Goal: Information Seeking & Learning: Learn about a topic

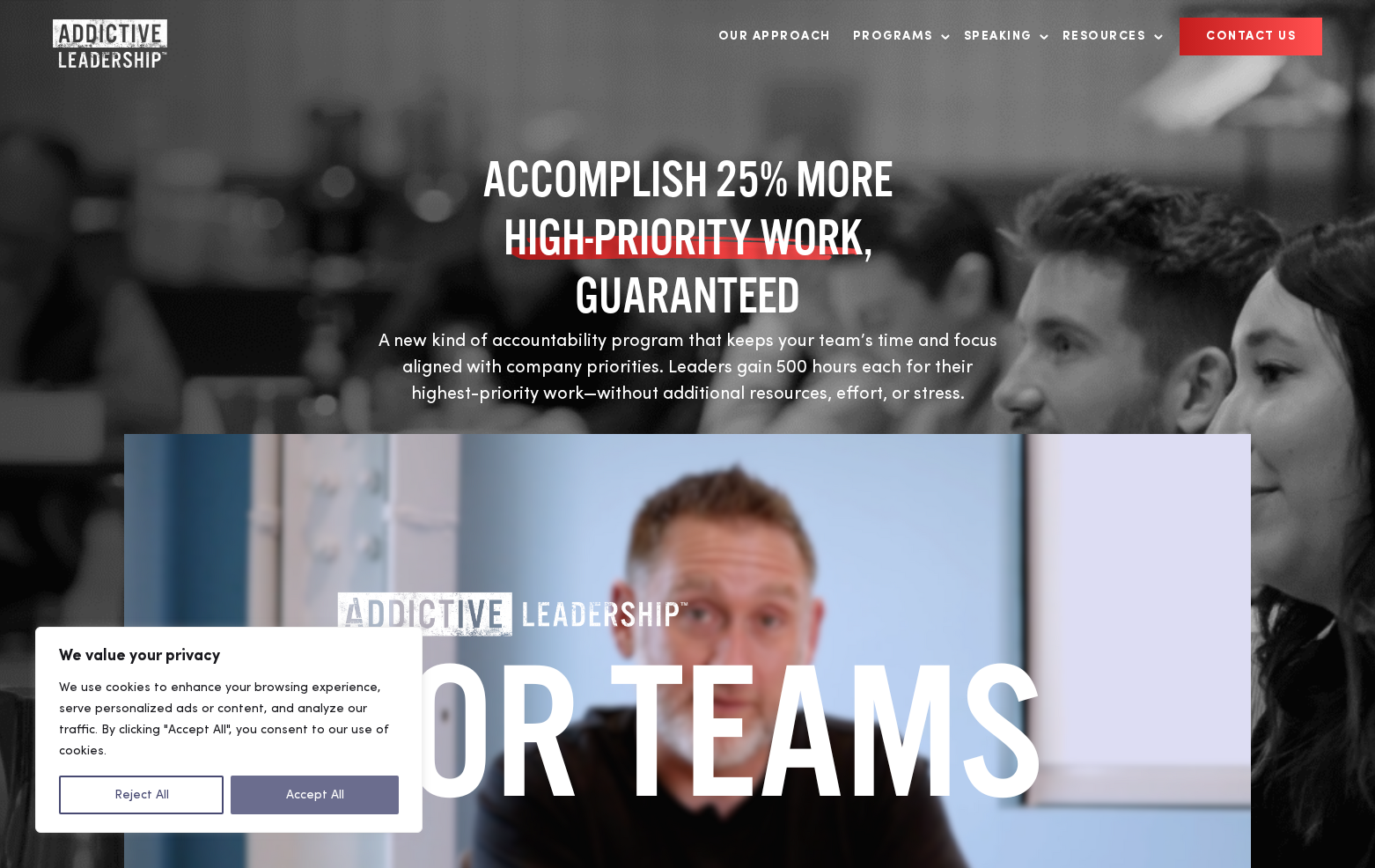
click at [349, 790] on button "Accept All" at bounding box center [314, 795] width 168 height 39
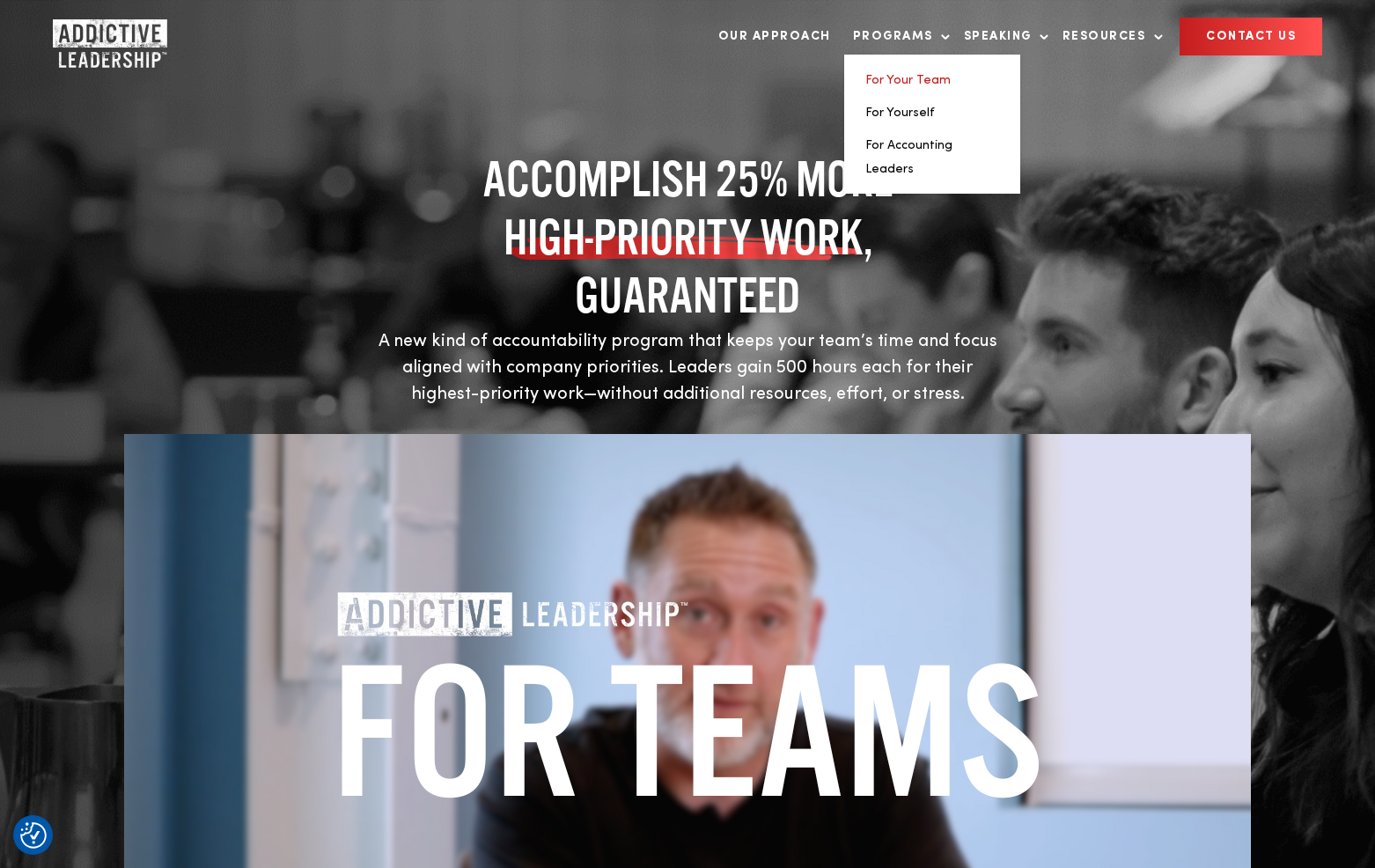
click at [908, 80] on link "For Your Team" at bounding box center [908, 79] width 85 height 13
click at [894, 113] on link "For Yourself" at bounding box center [900, 112] width 70 height 13
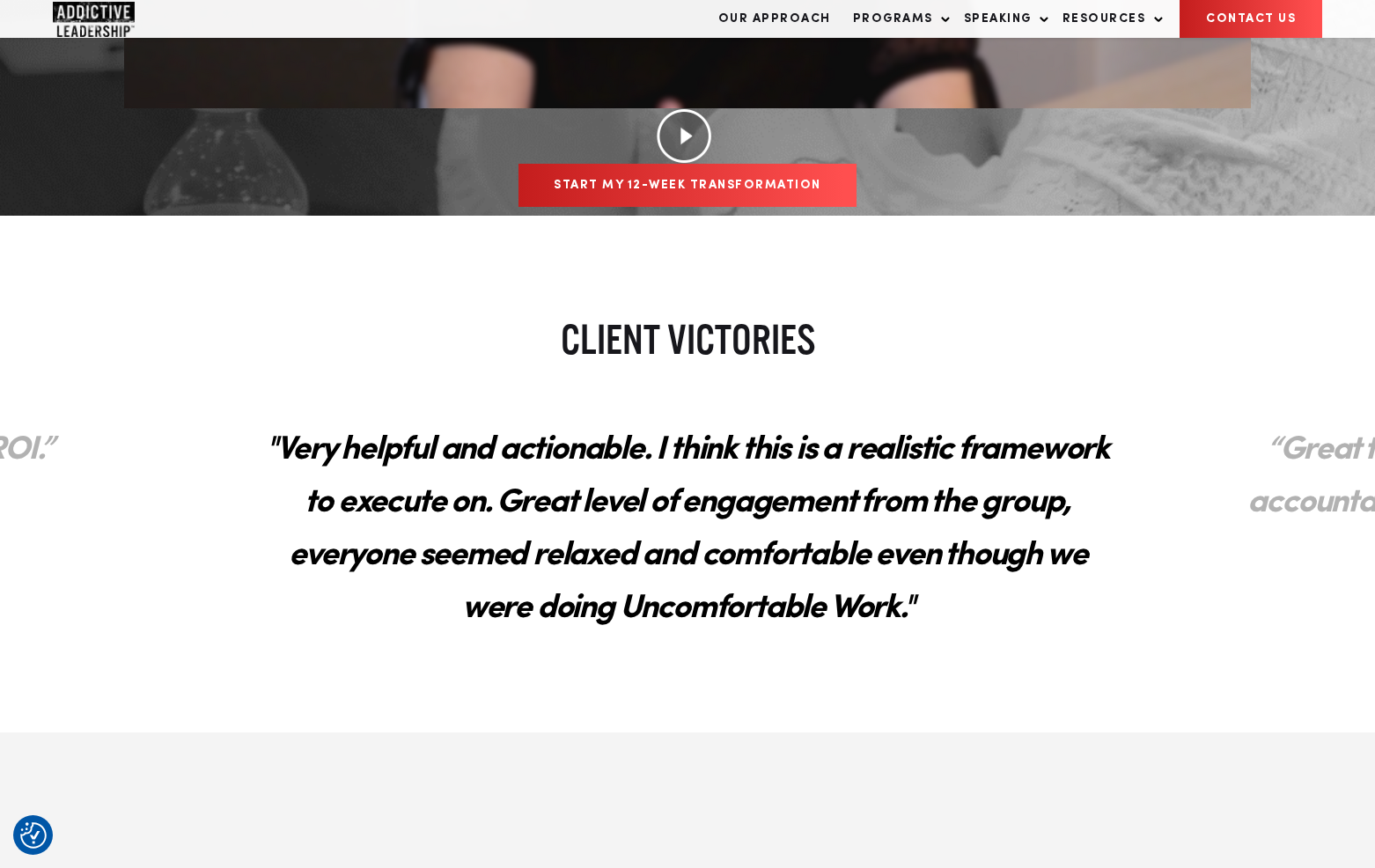
scroll to position [706, 0]
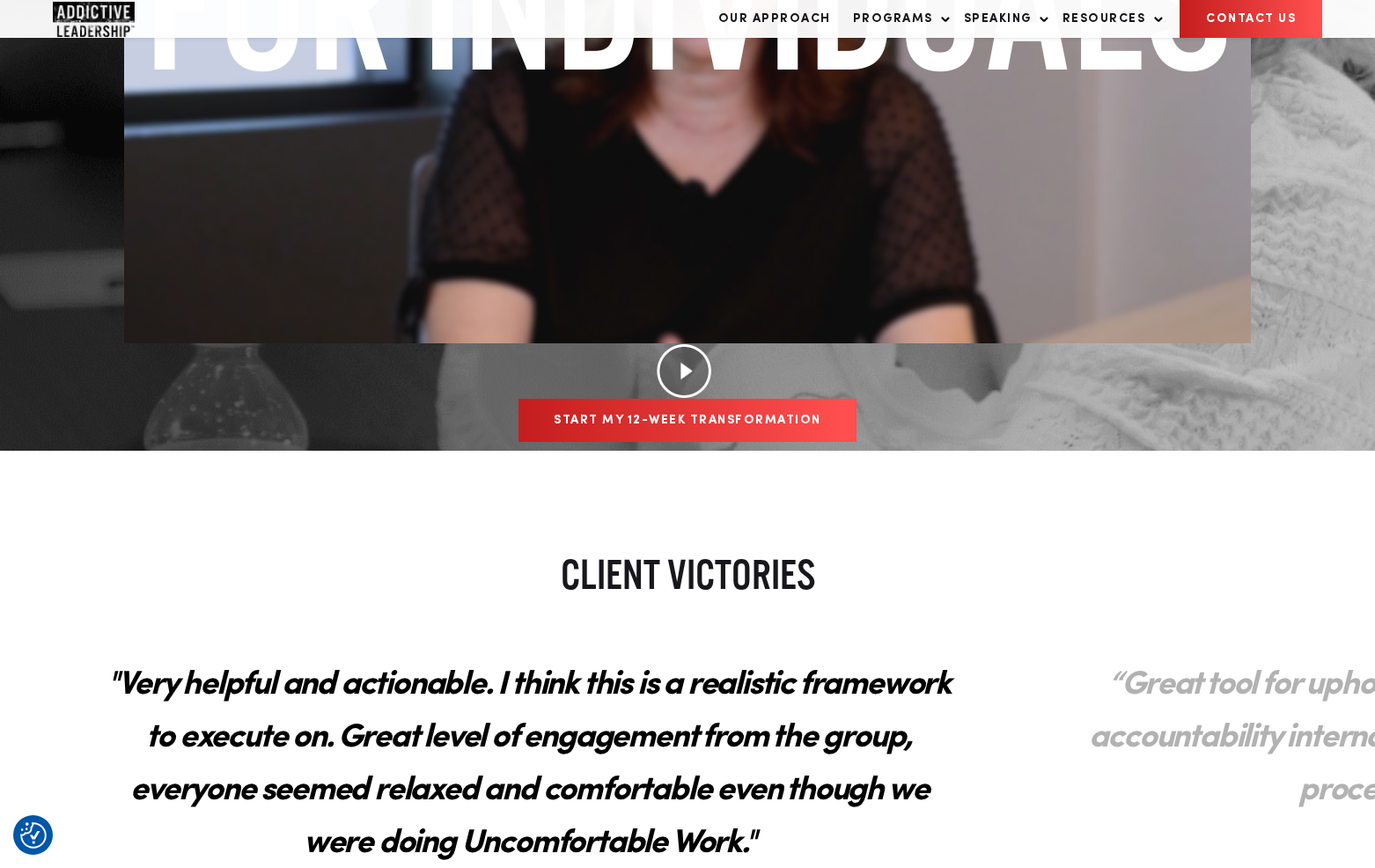
drag, startPoint x: 867, startPoint y: 404, endPoint x: 436, endPoint y: 450, distance: 433.4
click at [436, 642] on h2 ""Very helpful and actionable. I think this is a realistic framework to execute …" at bounding box center [529, 765] width 880 height 246
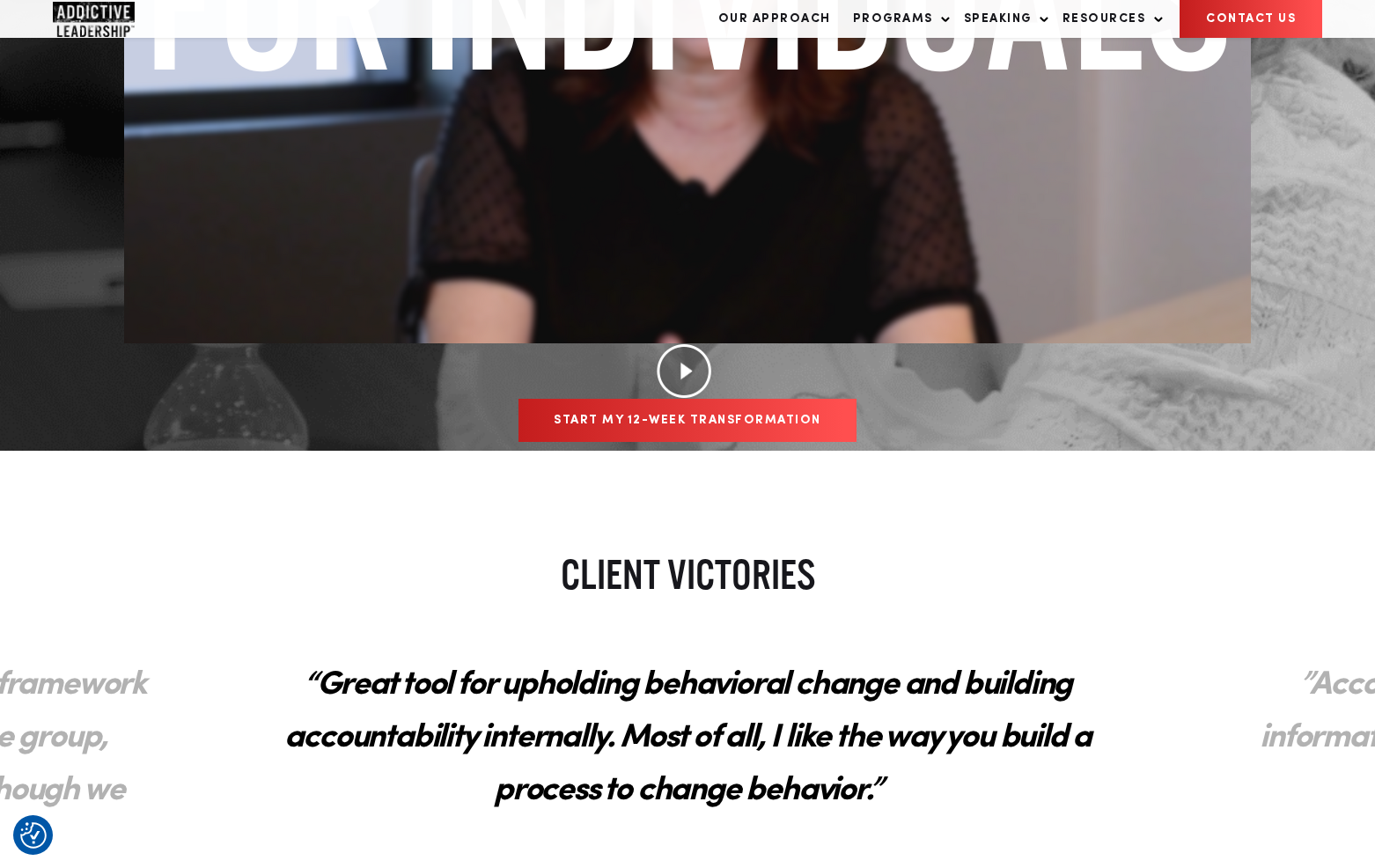
drag, startPoint x: 754, startPoint y: 452, endPoint x: 367, endPoint y: 470, distance: 387.4
drag, startPoint x: 902, startPoint y: 370, endPoint x: 470, endPoint y: 376, distance: 432.0
click at [470, 642] on h2 "“Great tool for upholding behavioral change and building accountability interna…" at bounding box center [688, 738] width 880 height 193
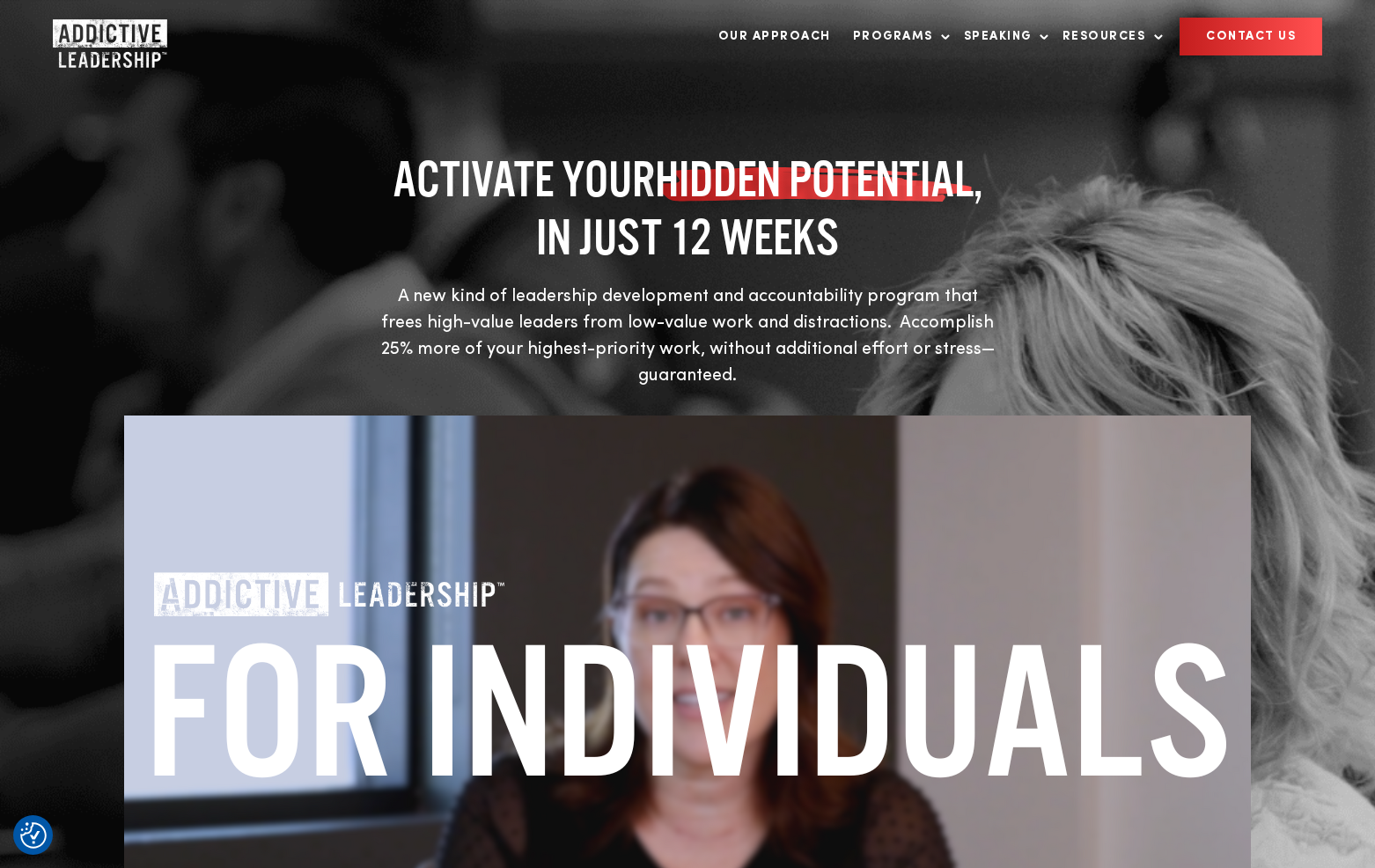
scroll to position [0, 0]
